Goal: Find specific page/section: Find specific page/section

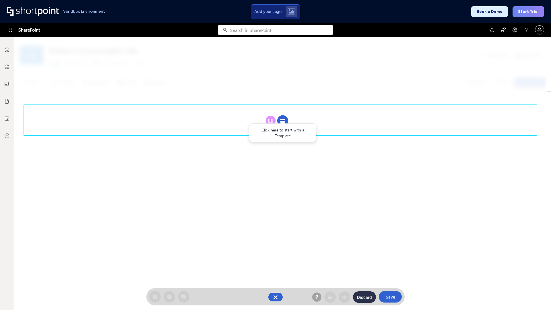
click at [283, 121] on circle at bounding box center [282, 120] width 11 height 11
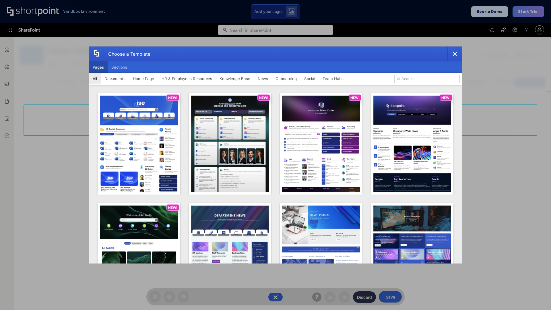
click at [98, 67] on button "Pages" at bounding box center [98, 66] width 19 height 11
type input "News Portal 5"
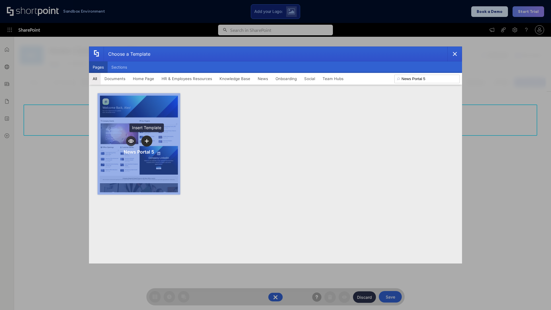
click at [147, 141] on icon "template selector" at bounding box center [147, 141] width 4 height 4
